Goal: Task Accomplishment & Management: Manage account settings

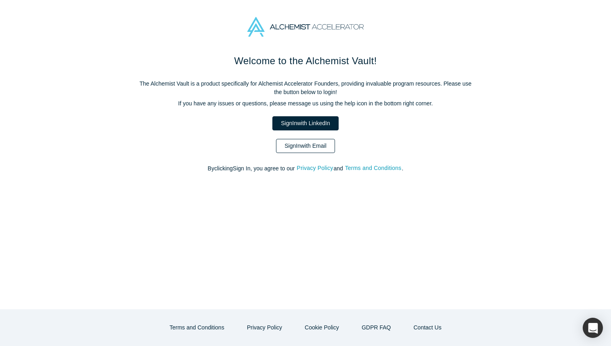
click at [299, 146] on link "Sign In with Email" at bounding box center [305, 146] width 59 height 14
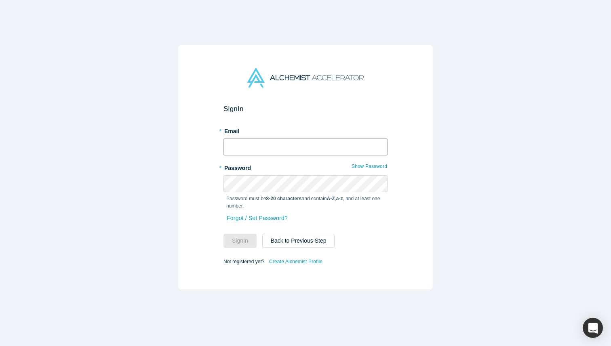
click at [299, 146] on input "text" at bounding box center [306, 147] width 164 height 17
type input "[EMAIL_ADDRESS][DOMAIN_NAME]"
click at [245, 244] on button "Sign In" at bounding box center [240, 241] width 33 height 14
